Goal: Find specific page/section: Find specific page/section

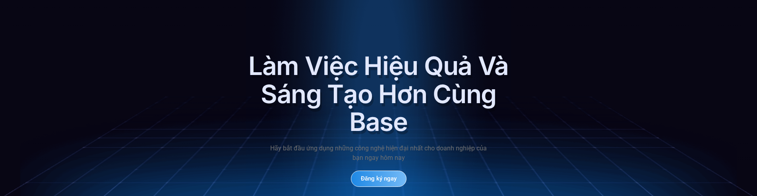
scroll to position [4025, 0]
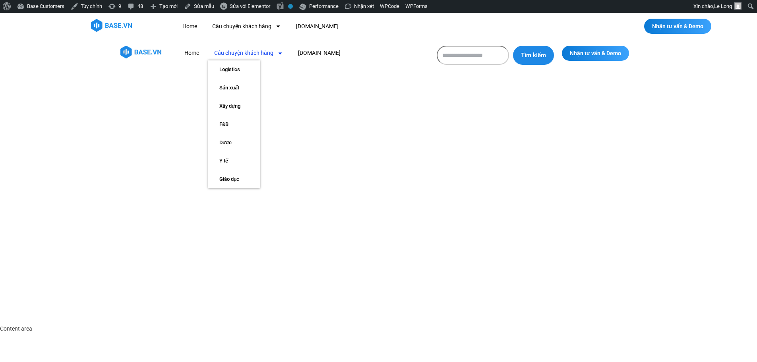
click at [481, 56] on input "Tìm kiếm" at bounding box center [473, 55] width 72 height 19
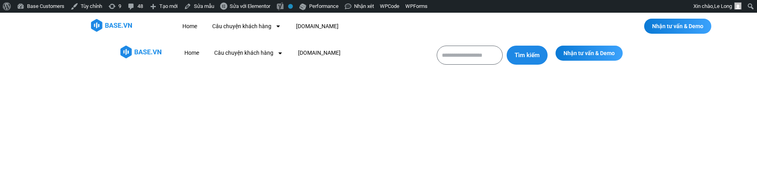
click at [517, 53] on button "Tìm kiếm" at bounding box center [527, 55] width 41 height 19
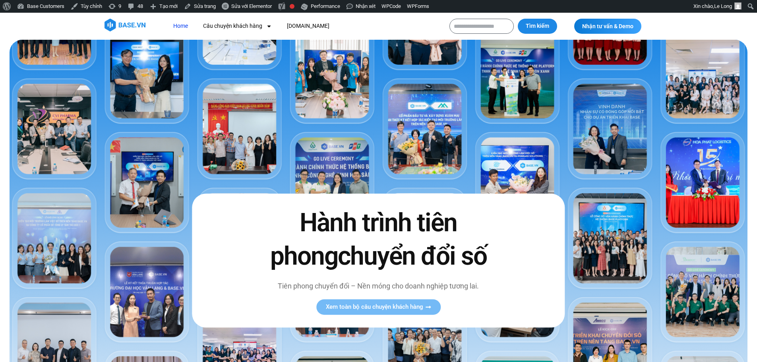
click at [488, 24] on input "Tìm kiếm" at bounding box center [482, 26] width 64 height 15
click at [509, 25] on input "Tìm kiếm" at bounding box center [482, 26] width 64 height 15
click at [478, 29] on input "Tìm kiếm" at bounding box center [482, 26] width 64 height 15
